Goal: Navigation & Orientation: Find specific page/section

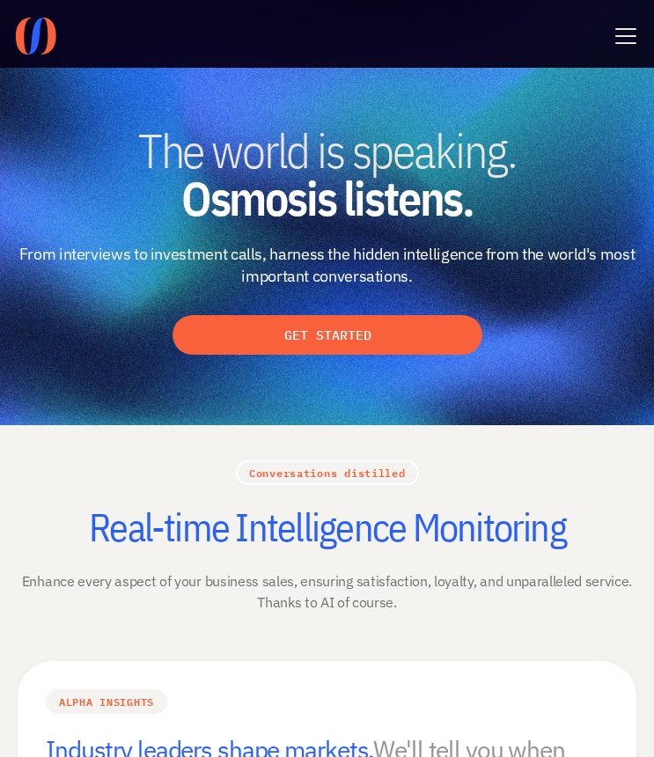
click at [620, 40] on icon at bounding box center [626, 36] width 28 height 28
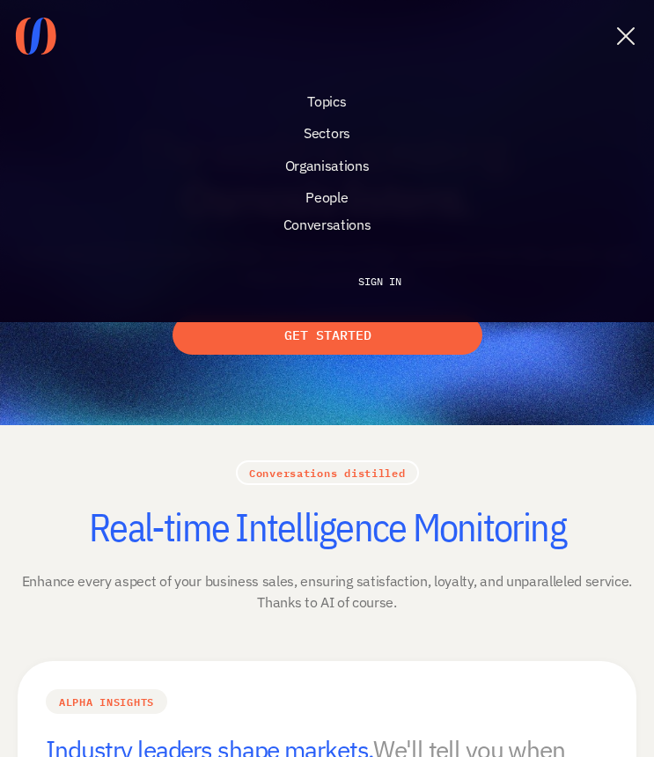
click at [302, 165] on p "Organisations" at bounding box center [327, 165] width 84 height 19
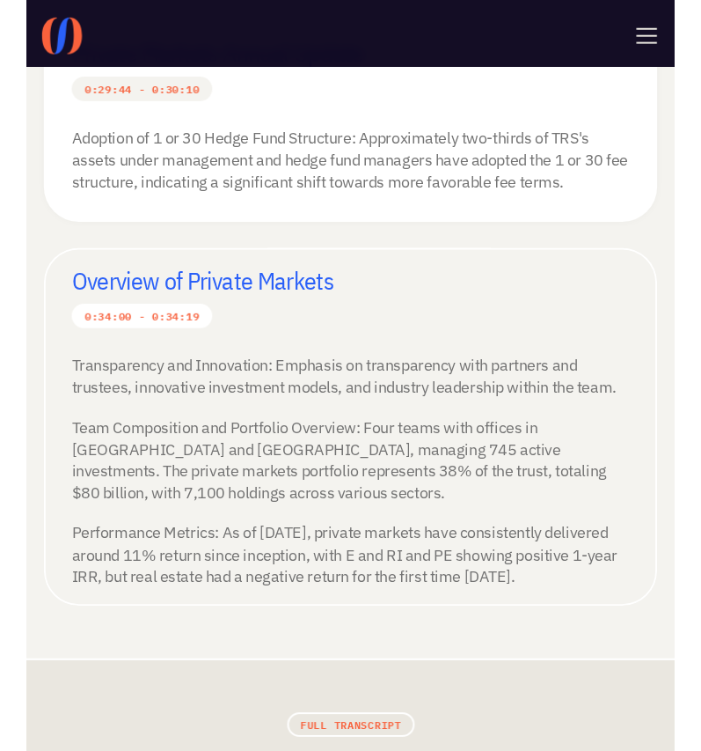
scroll to position [4960, 0]
